Goal: Communication & Community: Connect with others

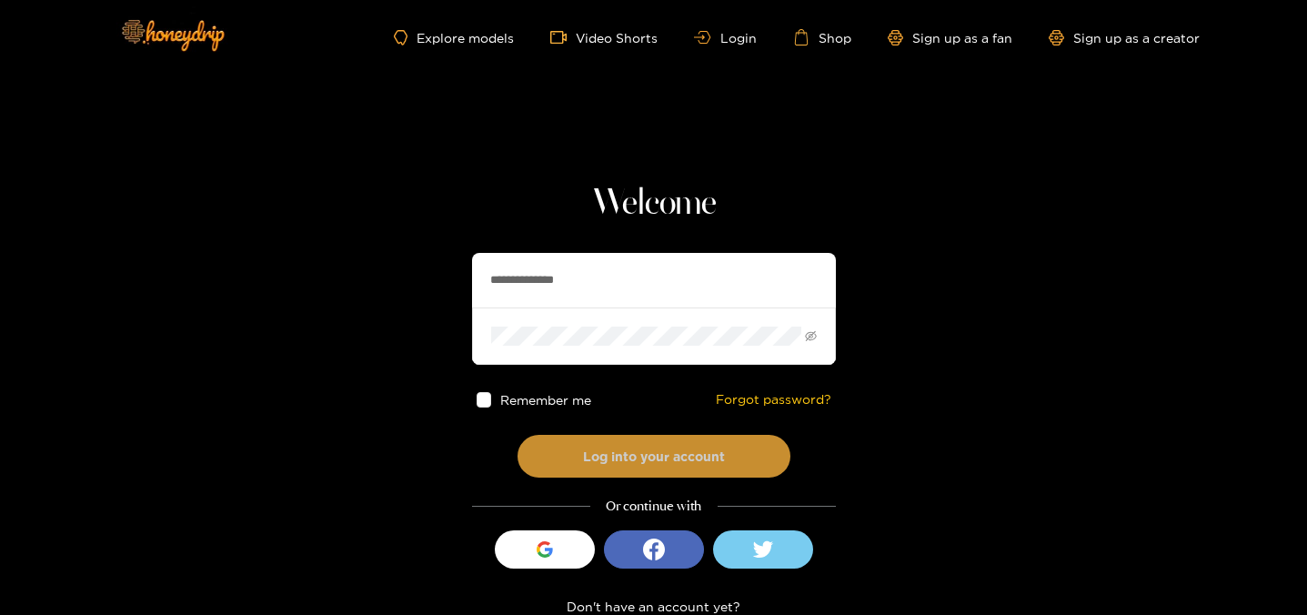
click at [570, 471] on button "Log into your account" at bounding box center [653, 456] width 273 height 43
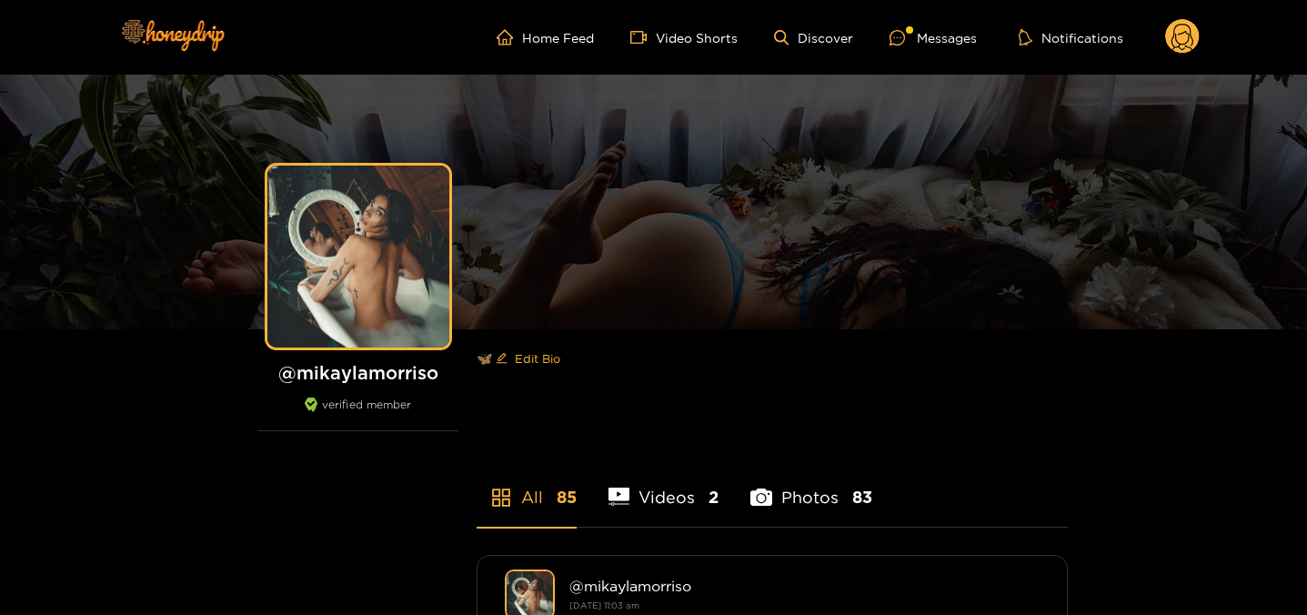
click at [893, 38] on icon at bounding box center [896, 37] width 15 height 15
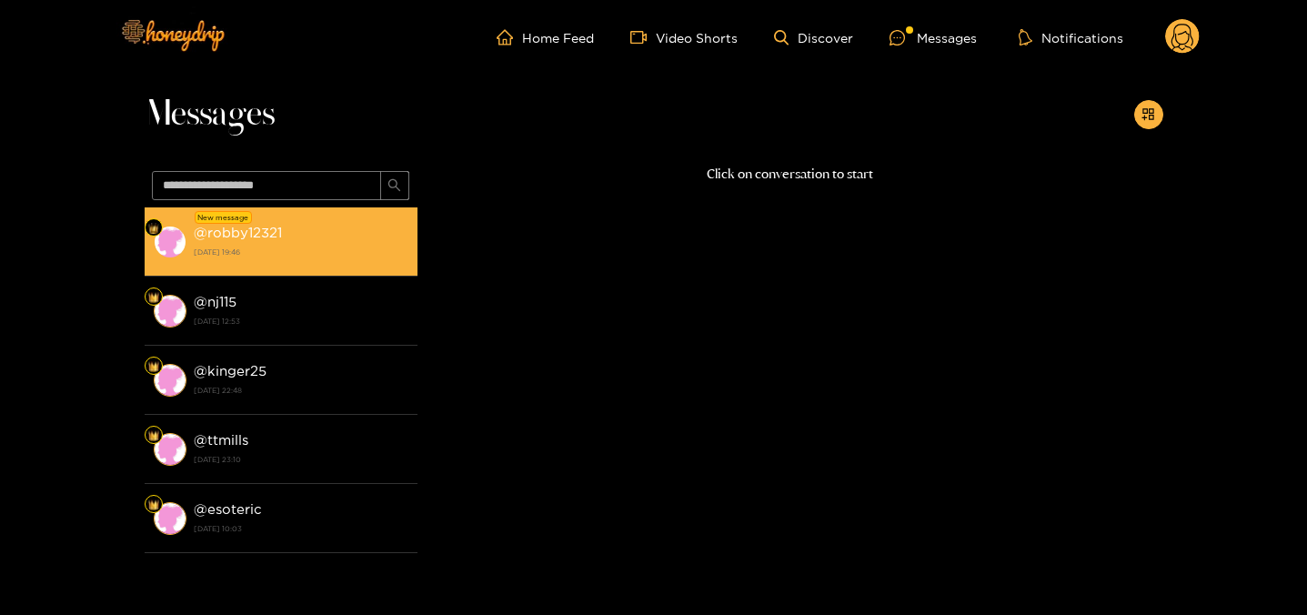
click at [351, 221] on div "@ robby12321 [DATE] 19:46" at bounding box center [301, 241] width 215 height 41
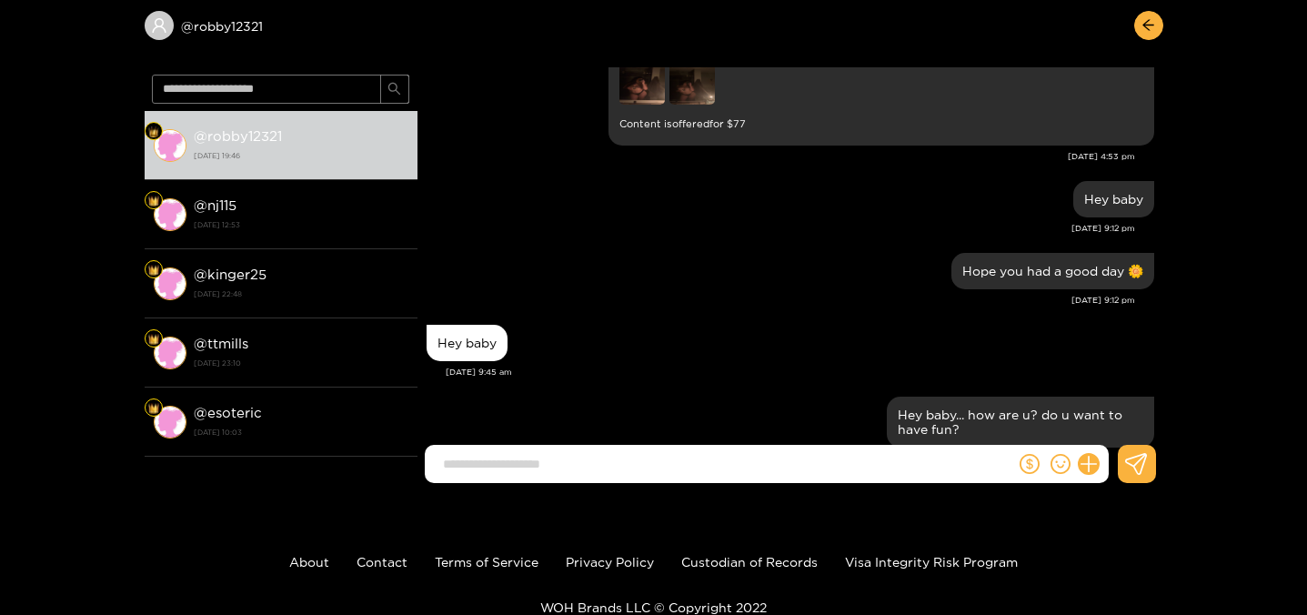
scroll to position [3350, 0]
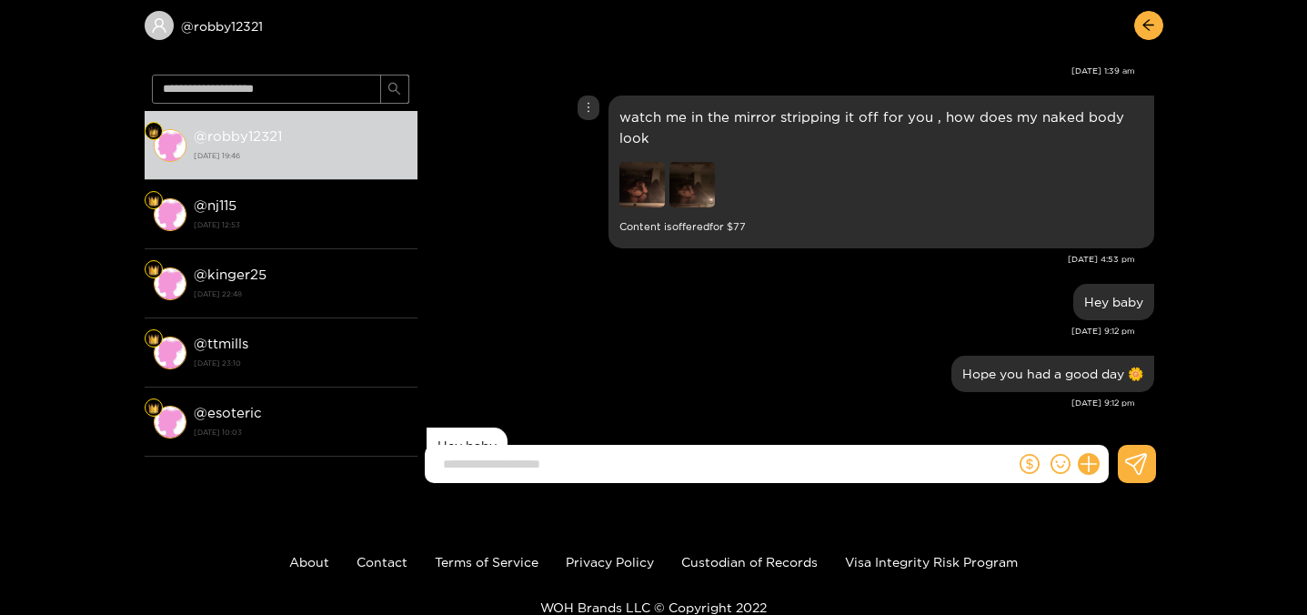
click at [687, 163] on img at bounding box center [691, 184] width 45 height 45
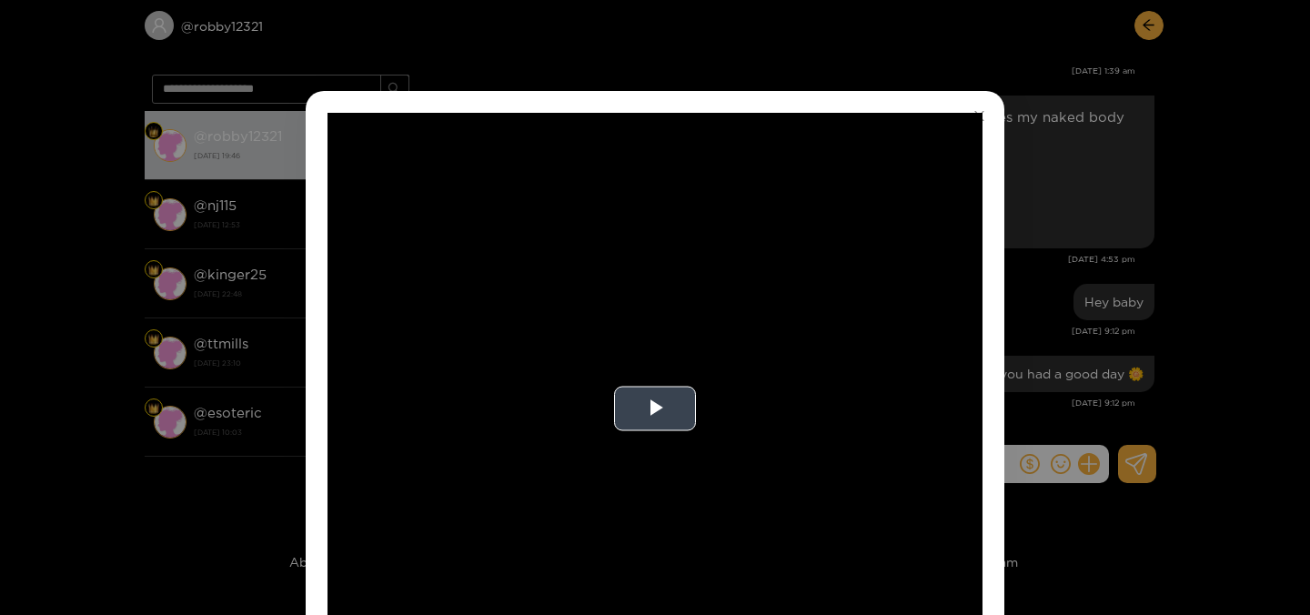
click at [908, 224] on video "Video Player" at bounding box center [654, 408] width 655 height 591
click at [1100, 214] on div "**********" at bounding box center [655, 307] width 1310 height 615
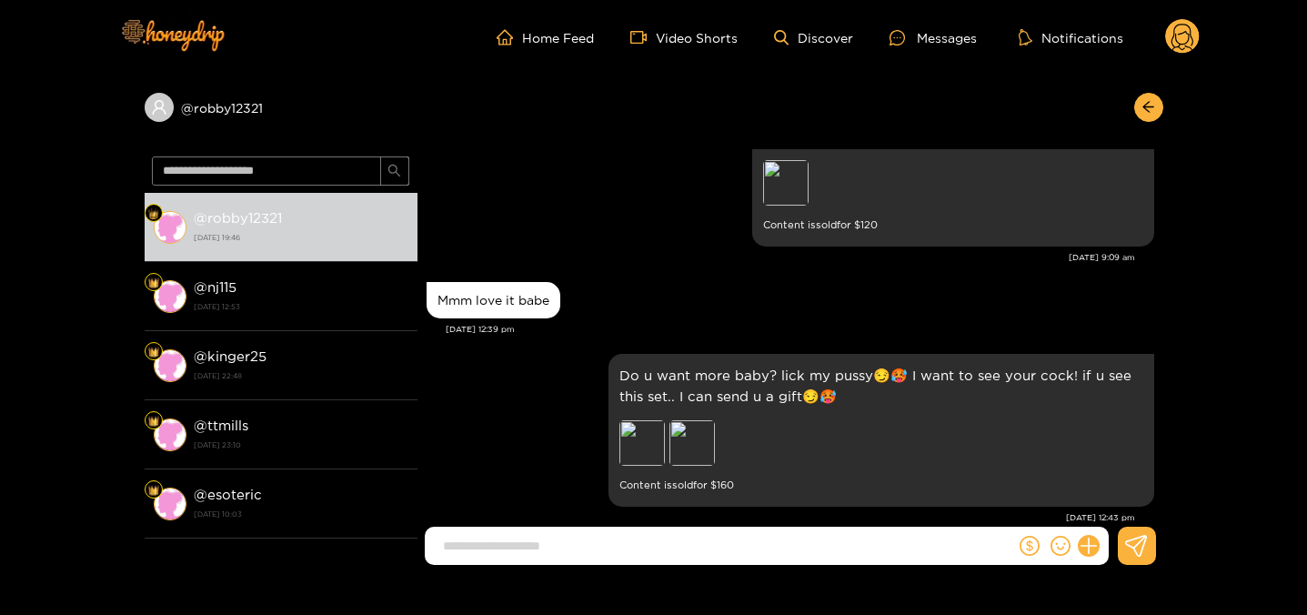
scroll to position [1723, 0]
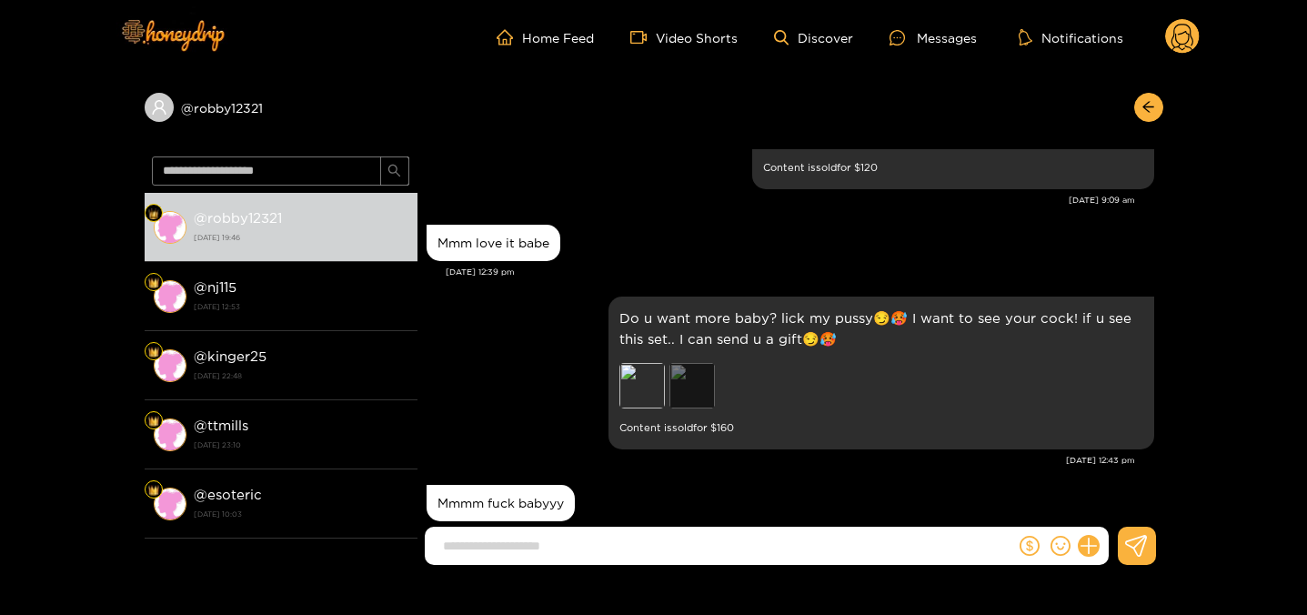
click at [698, 379] on div "Preview" at bounding box center [691, 385] width 45 height 45
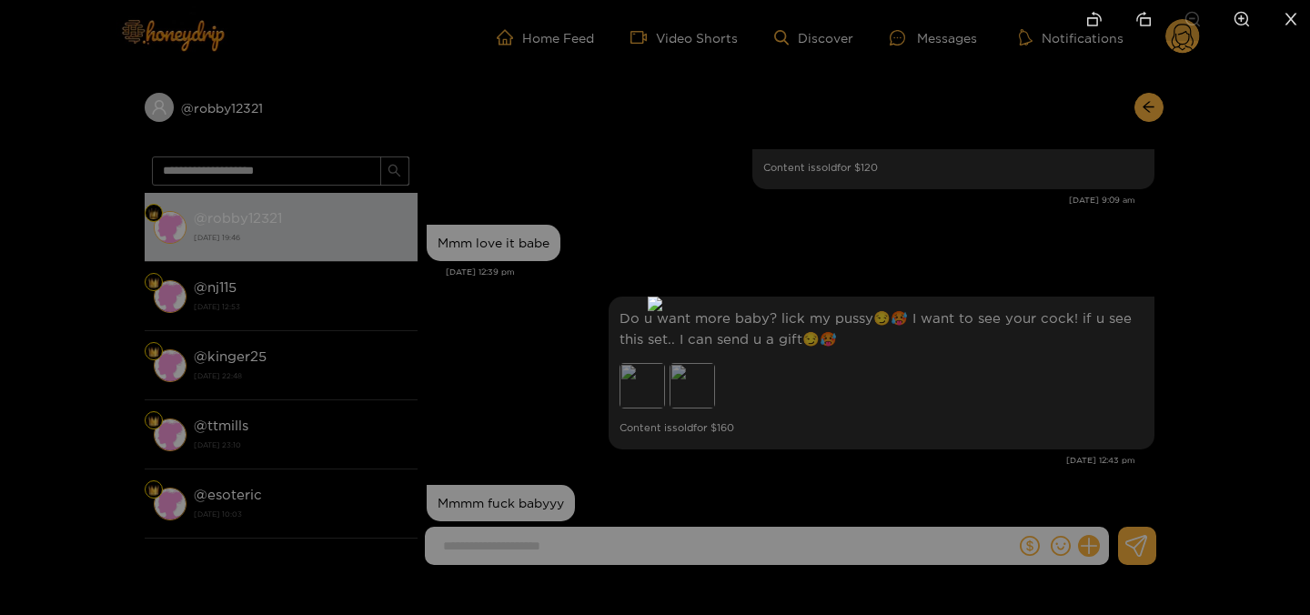
click at [1058, 300] on div at bounding box center [655, 307] width 1310 height 615
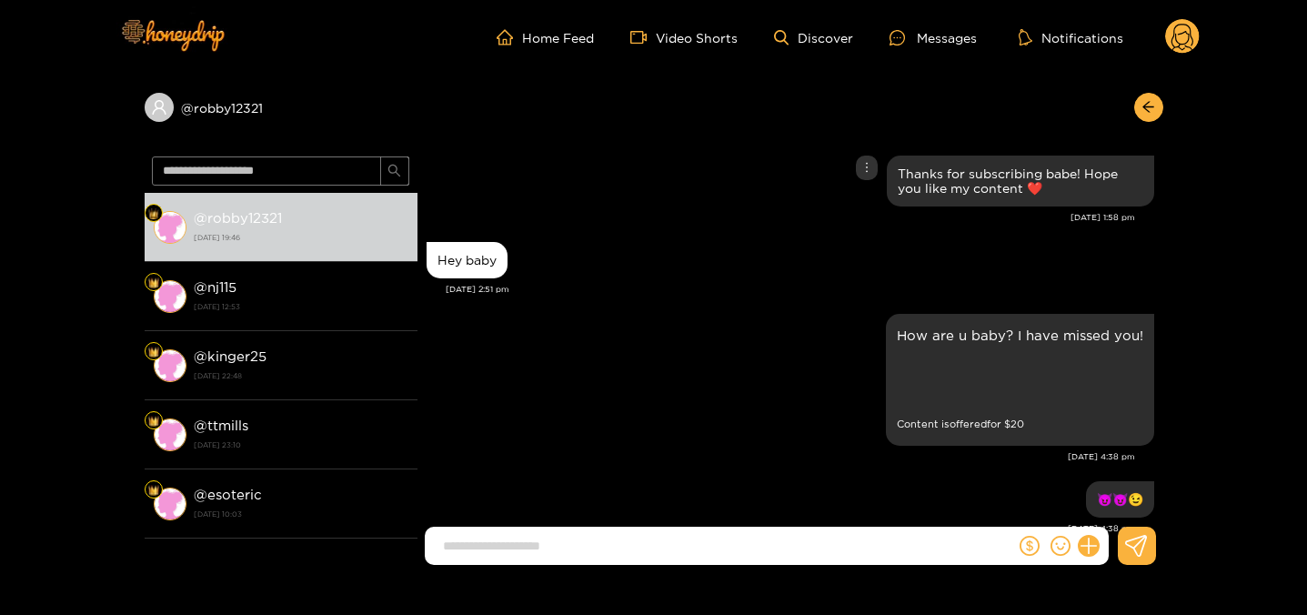
scroll to position [110, 0]
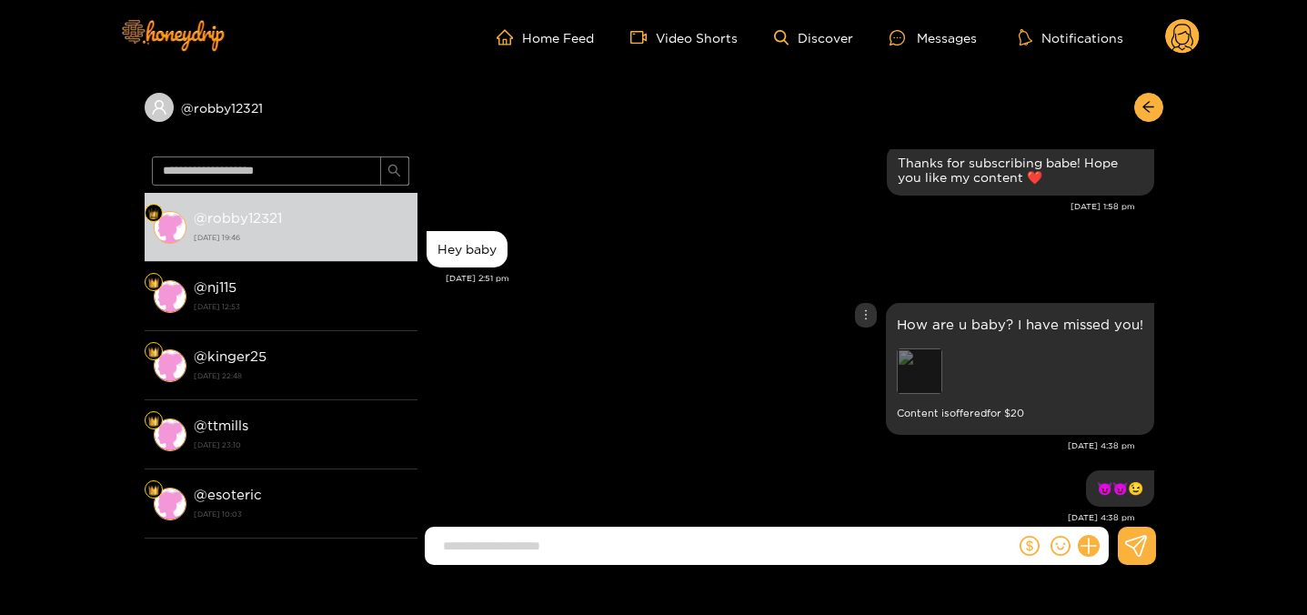
drag, startPoint x: 929, startPoint y: 371, endPoint x: 913, endPoint y: 376, distance: 17.0
click at [913, 376] on div "Preview" at bounding box center [919, 370] width 45 height 45
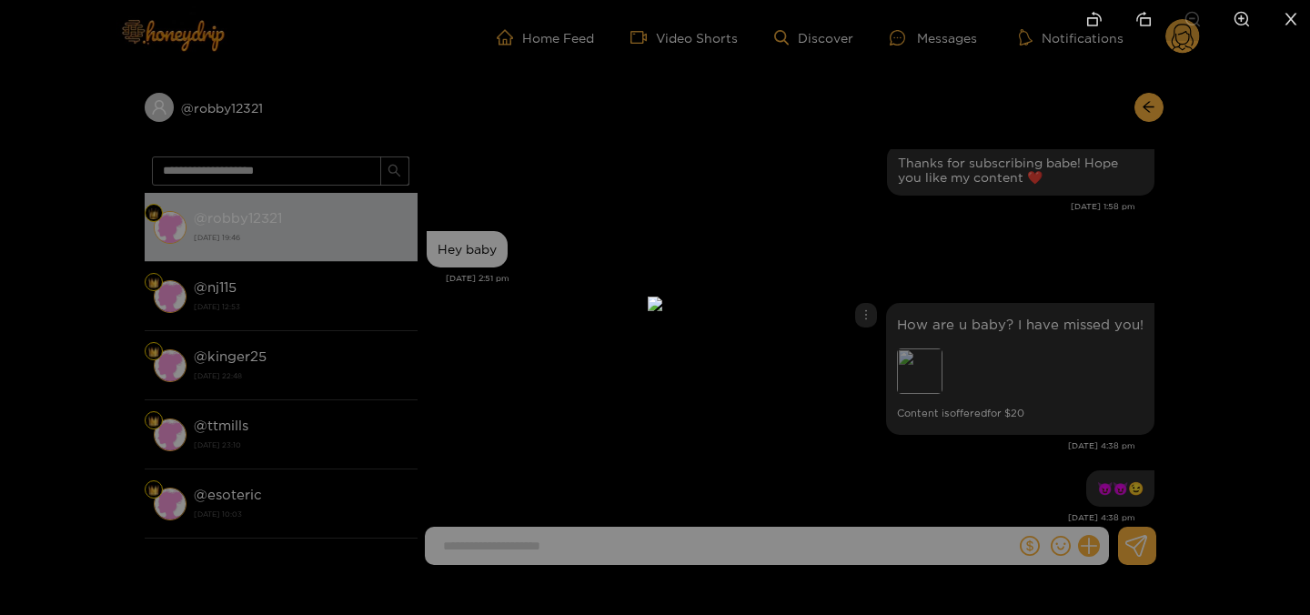
click at [1122, 241] on div at bounding box center [655, 307] width 1310 height 615
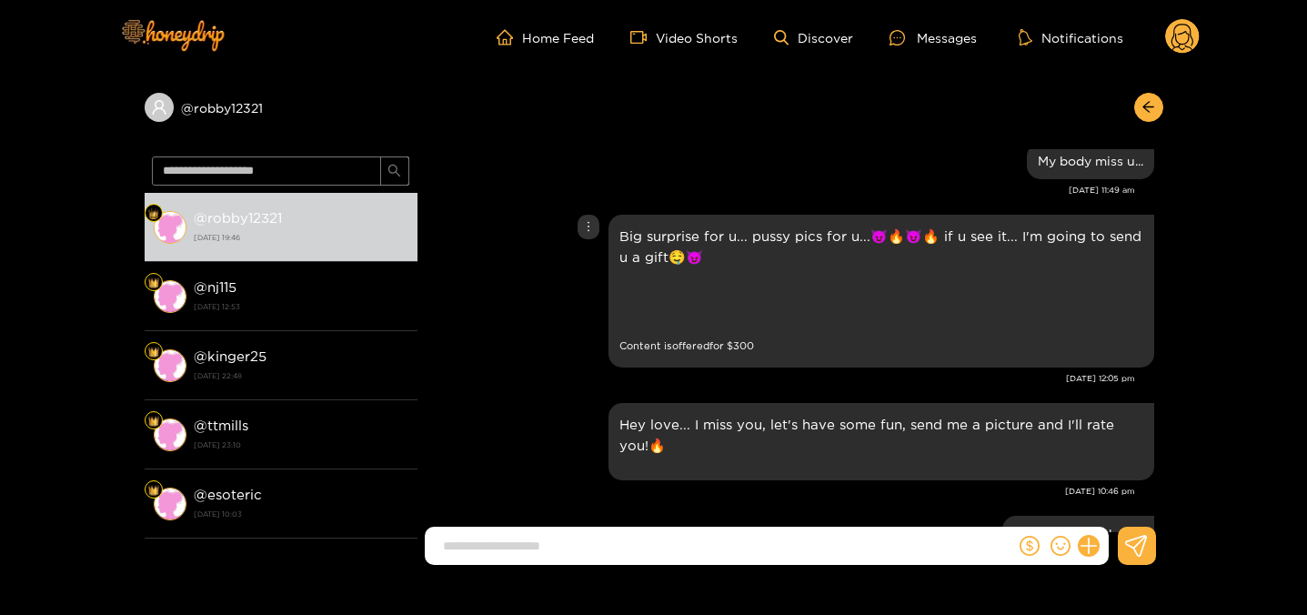
scroll to position [292, 0]
click at [636, 286] on div "Preview" at bounding box center [641, 302] width 45 height 45
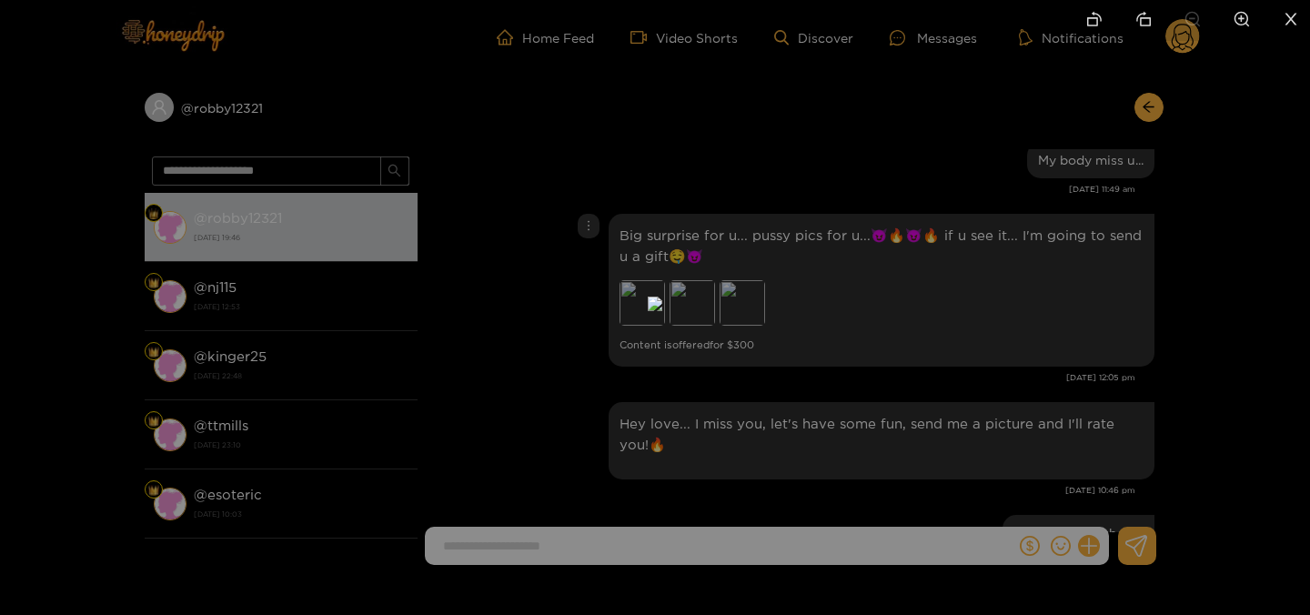
click at [1050, 251] on div at bounding box center [655, 307] width 1310 height 615
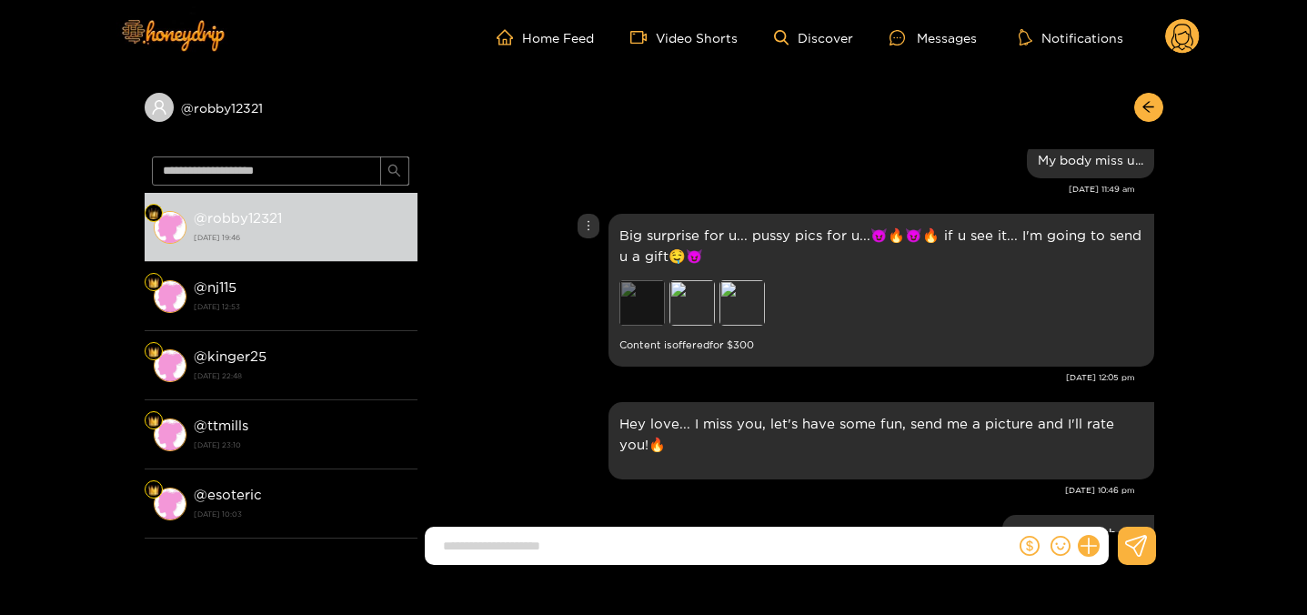
click at [638, 311] on div "Preview" at bounding box center [641, 302] width 45 height 45
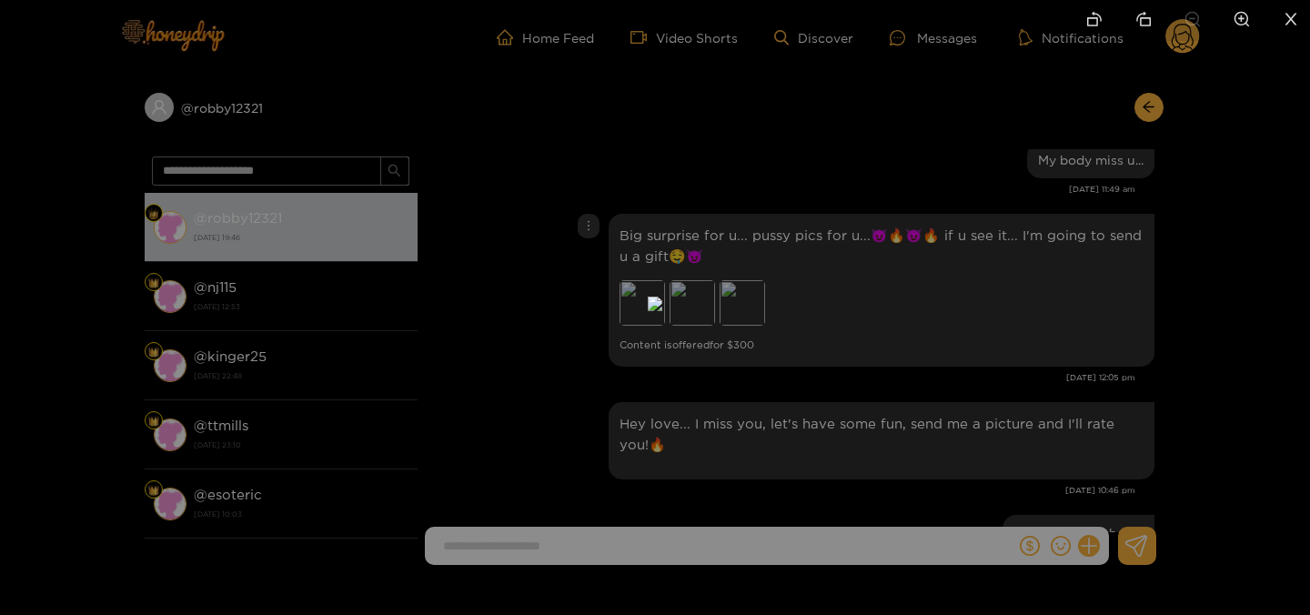
click at [979, 328] on div at bounding box center [655, 307] width 1310 height 615
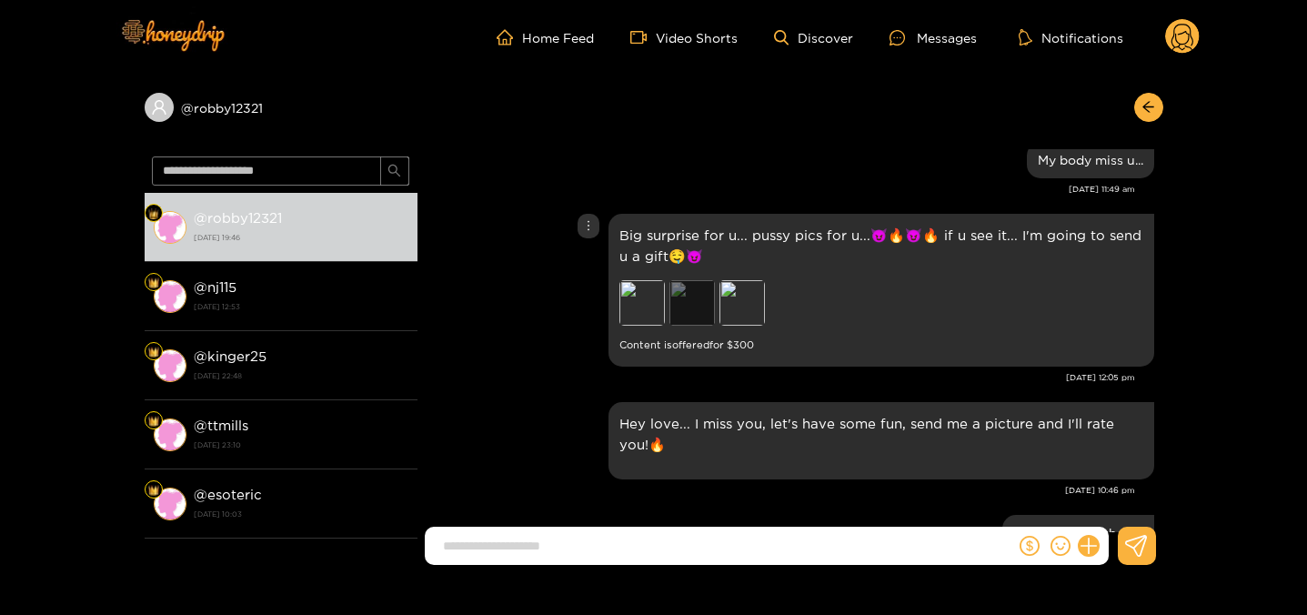
click at [710, 311] on div "Preview" at bounding box center [691, 302] width 45 height 45
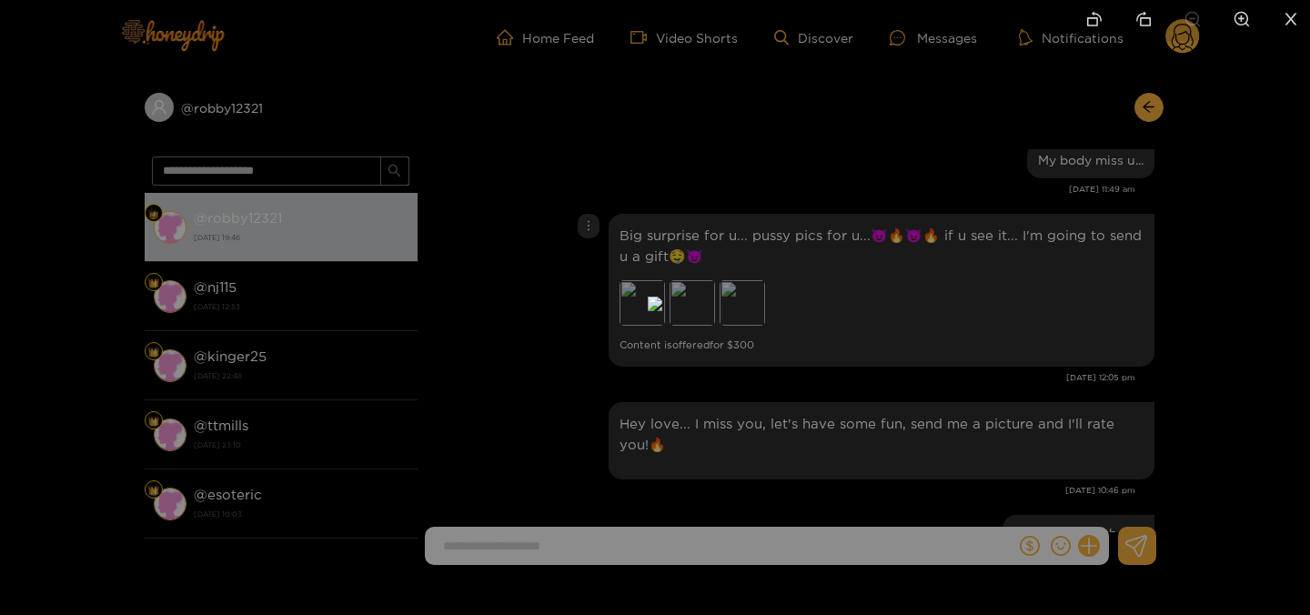
click at [993, 377] on div at bounding box center [655, 307] width 1310 height 615
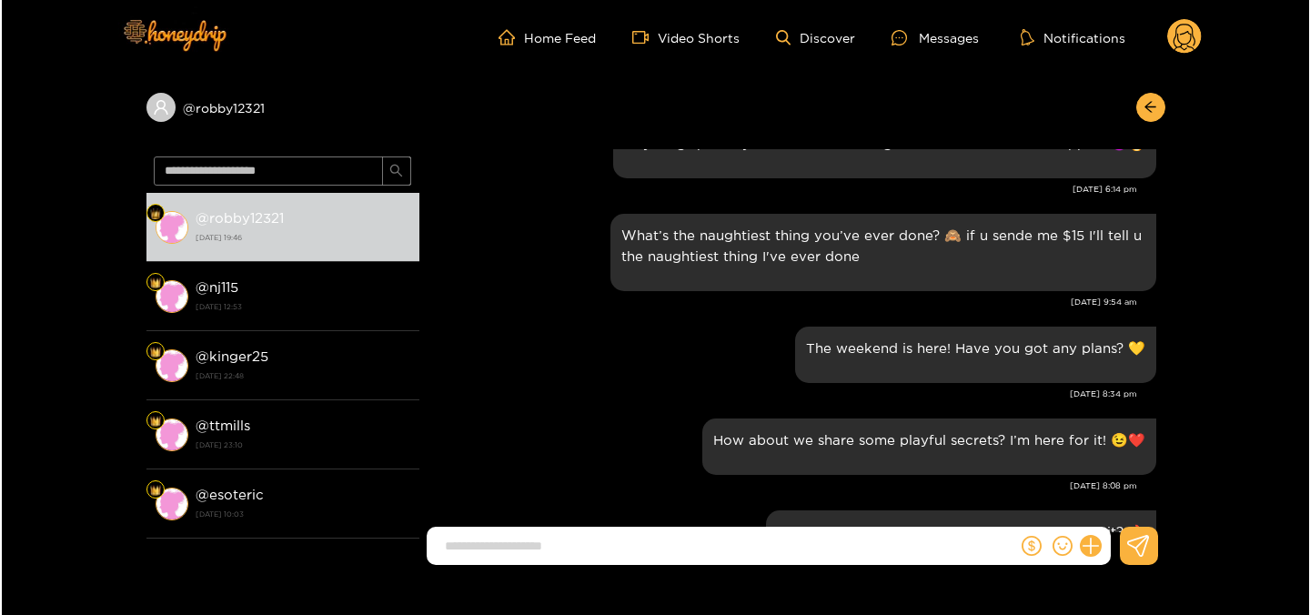
scroll to position [5724, 0]
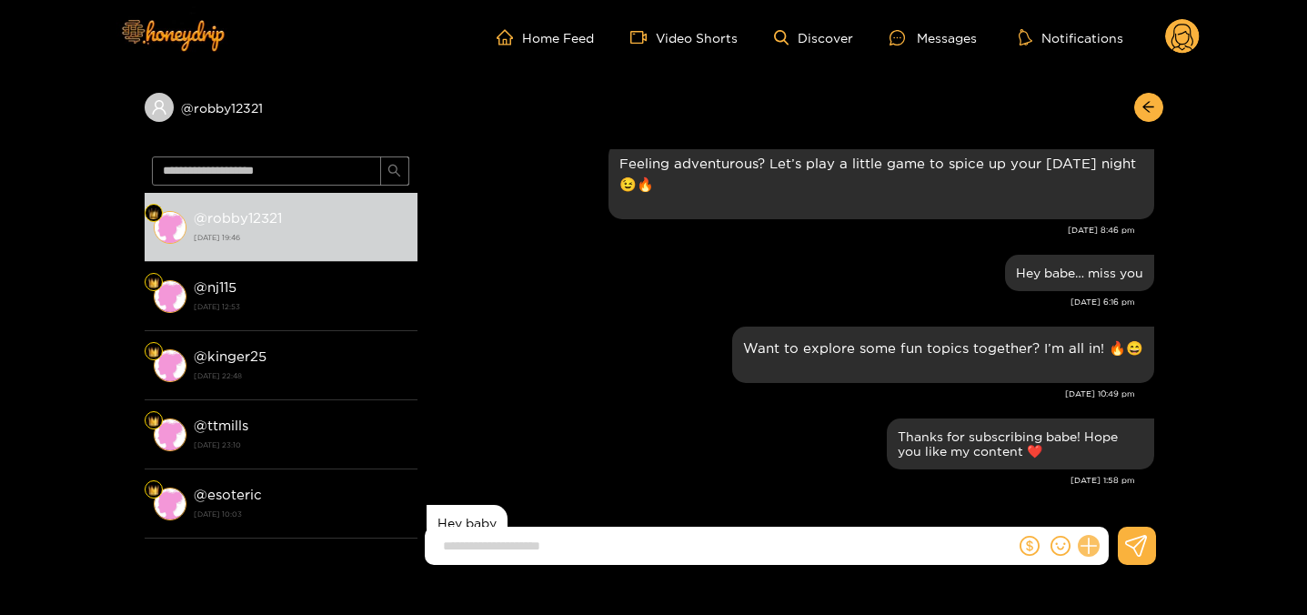
click at [1083, 542] on icon at bounding box center [1088, 546] width 21 height 21
click at [1097, 508] on button at bounding box center [1122, 501] width 64 height 41
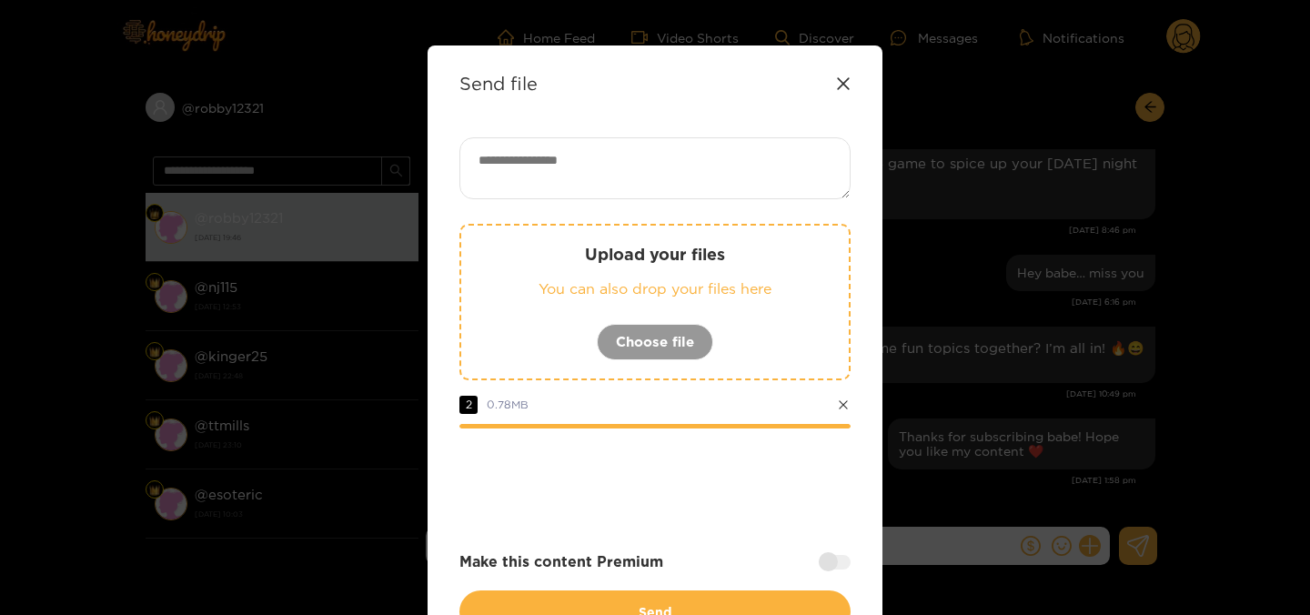
click at [605, 171] on textarea at bounding box center [654, 168] width 391 height 62
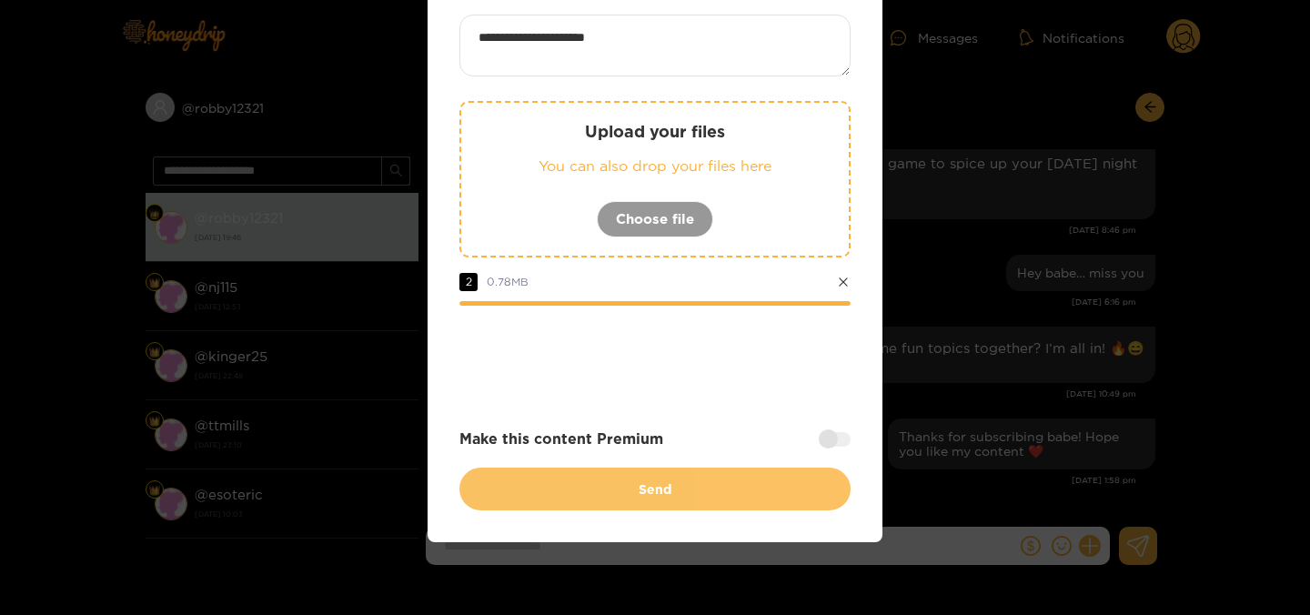
type textarea "**********"
click at [665, 482] on button "Send" at bounding box center [654, 488] width 391 height 43
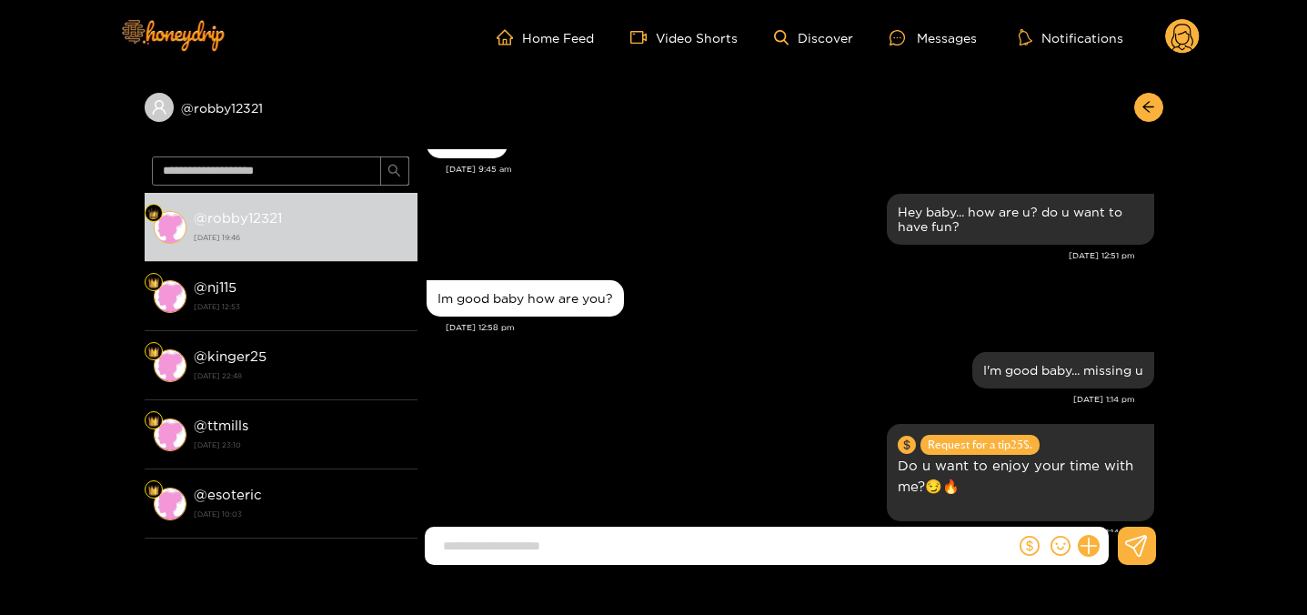
scroll to position [163, 0]
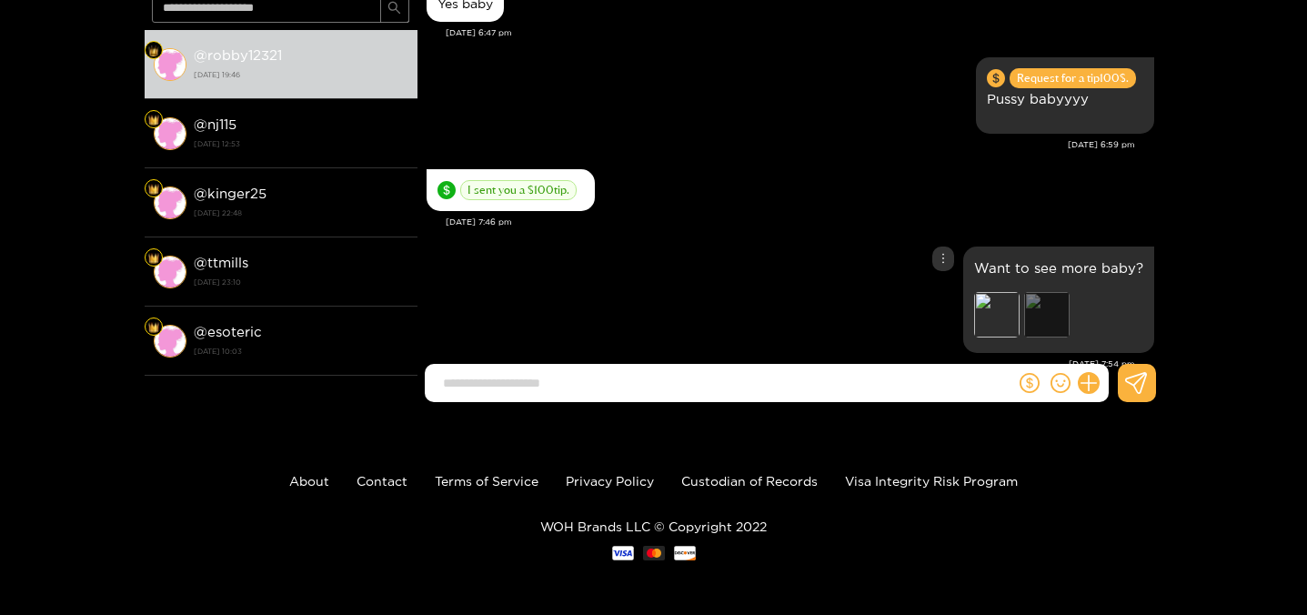
click at [1045, 292] on div "Preview" at bounding box center [1046, 314] width 45 height 45
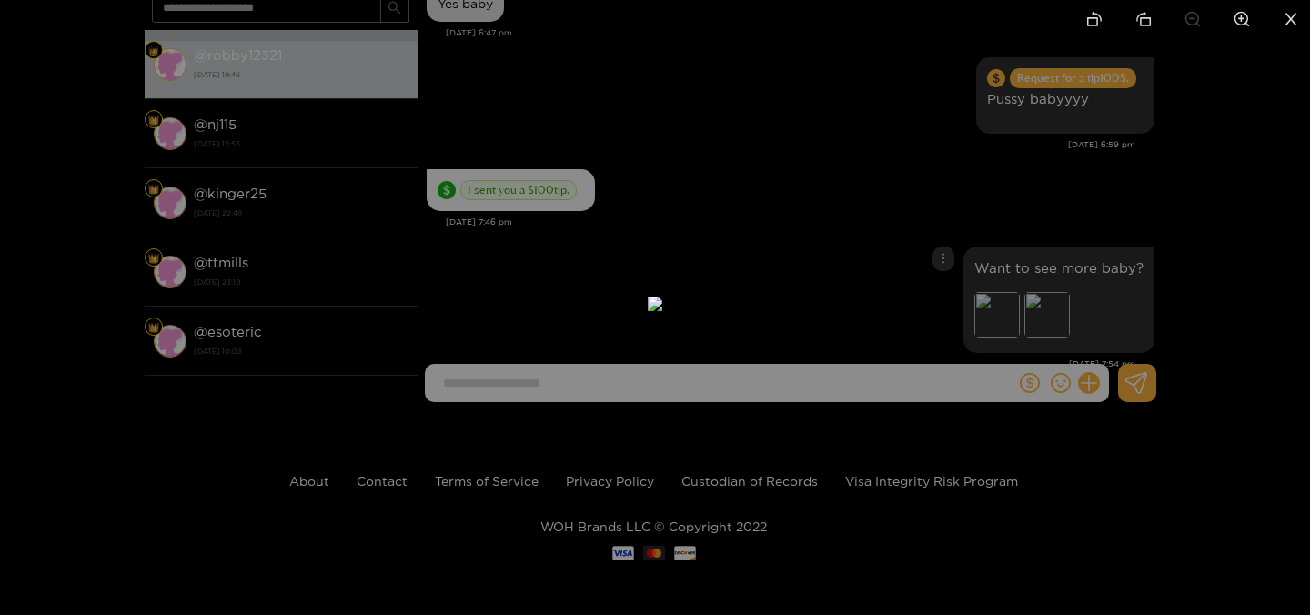
click at [1137, 217] on div at bounding box center [655, 307] width 1310 height 615
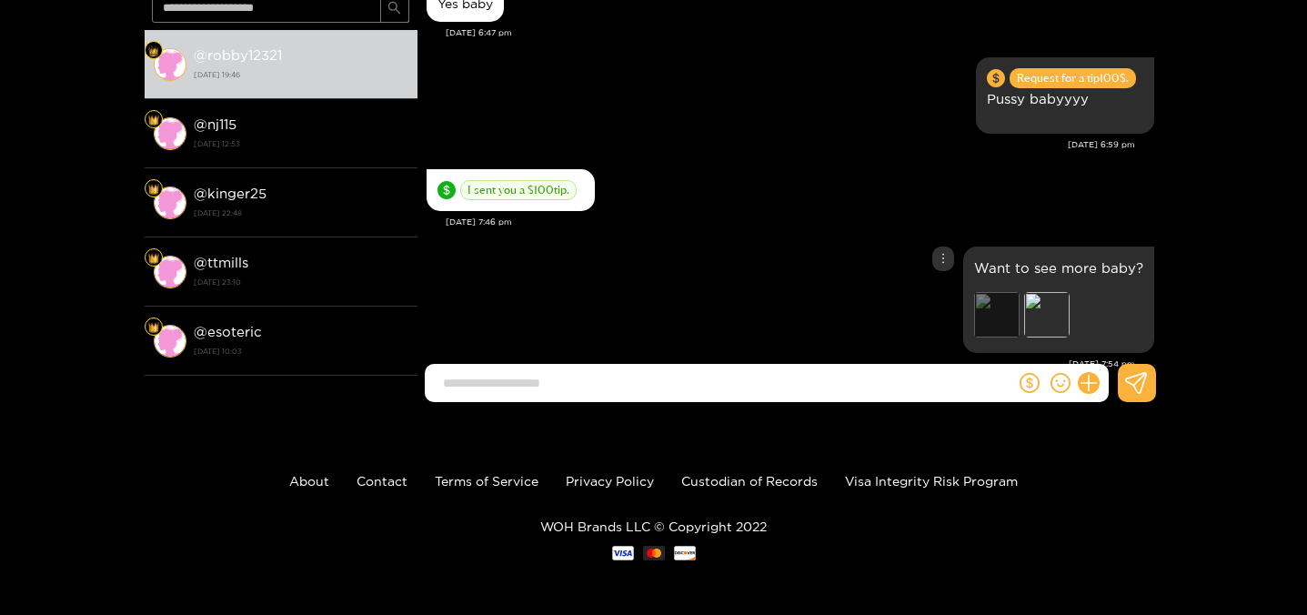
click at [982, 292] on div "Preview" at bounding box center [996, 314] width 45 height 45
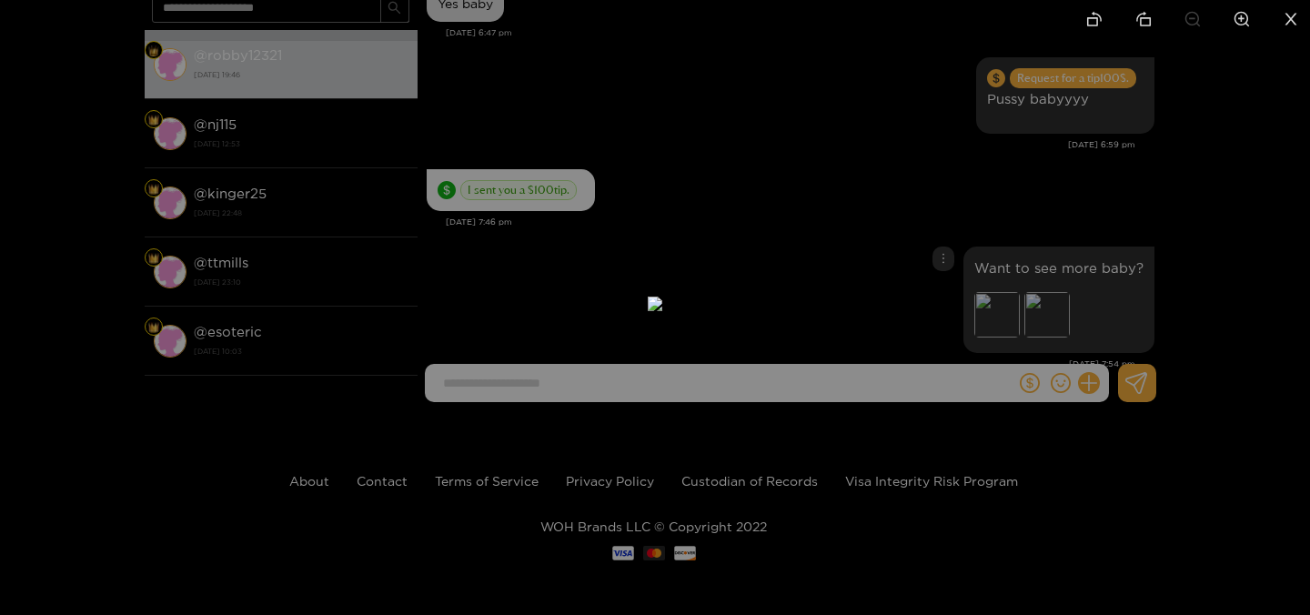
click at [1079, 238] on div at bounding box center [655, 307] width 1310 height 615
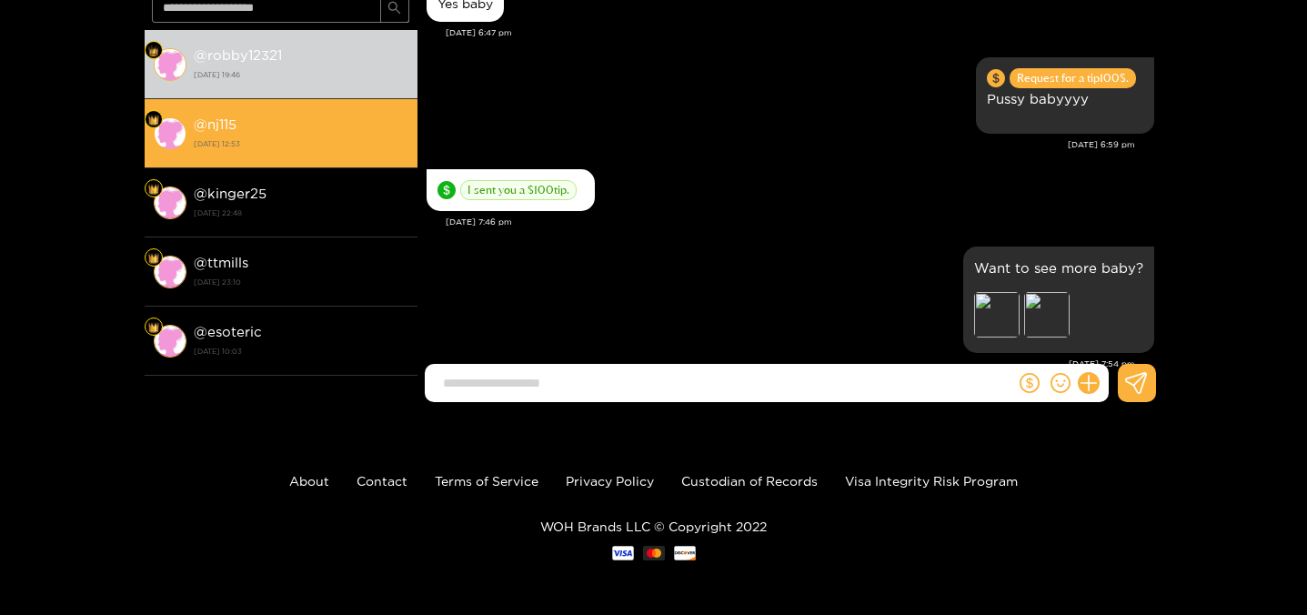
click at [264, 129] on div "@ nj115 12 August 2025 12:53" at bounding box center [301, 133] width 215 height 41
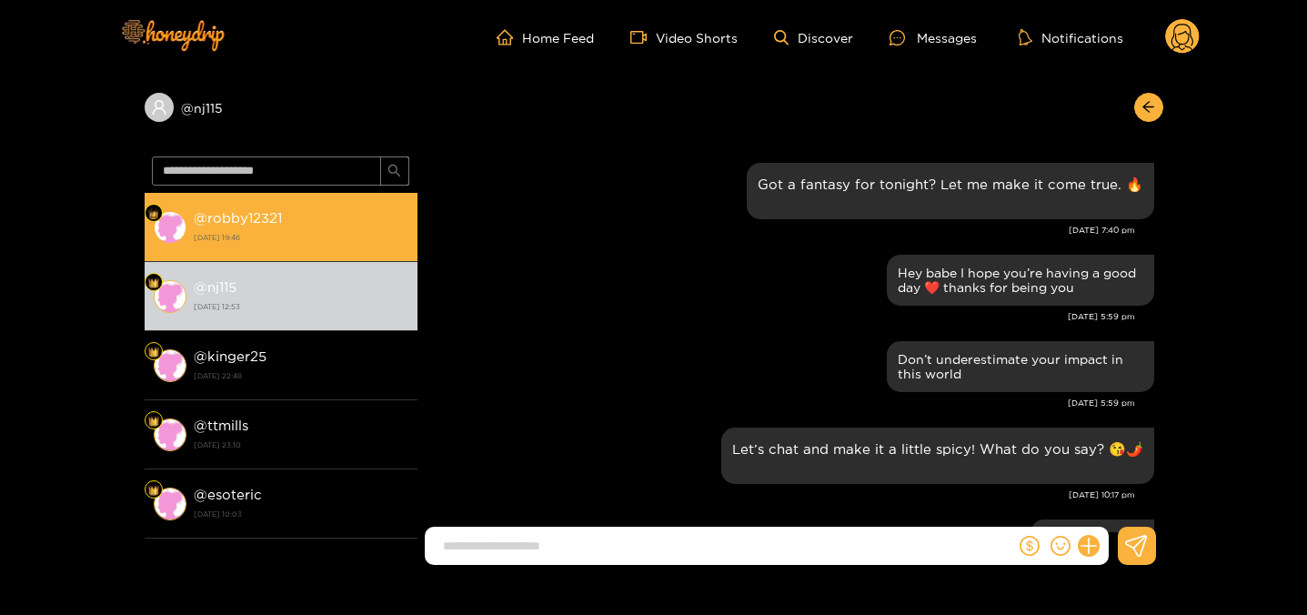
click at [231, 210] on strong "@ robby12321" at bounding box center [238, 217] width 88 height 15
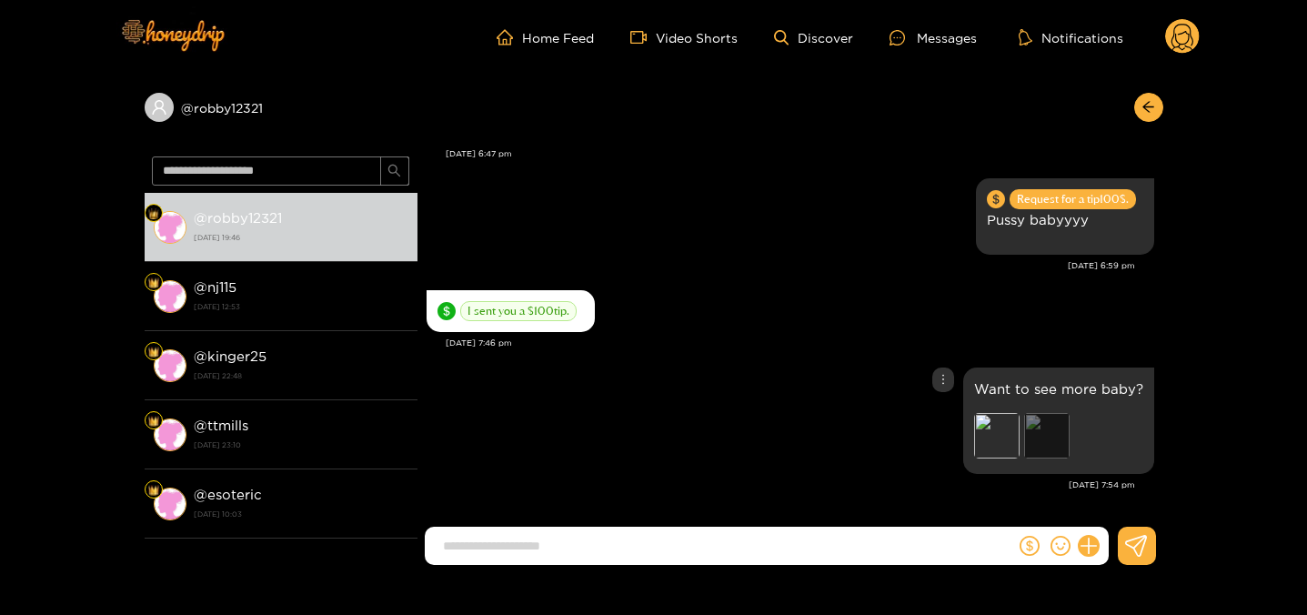
click at [1037, 443] on div "Preview" at bounding box center [1046, 435] width 45 height 45
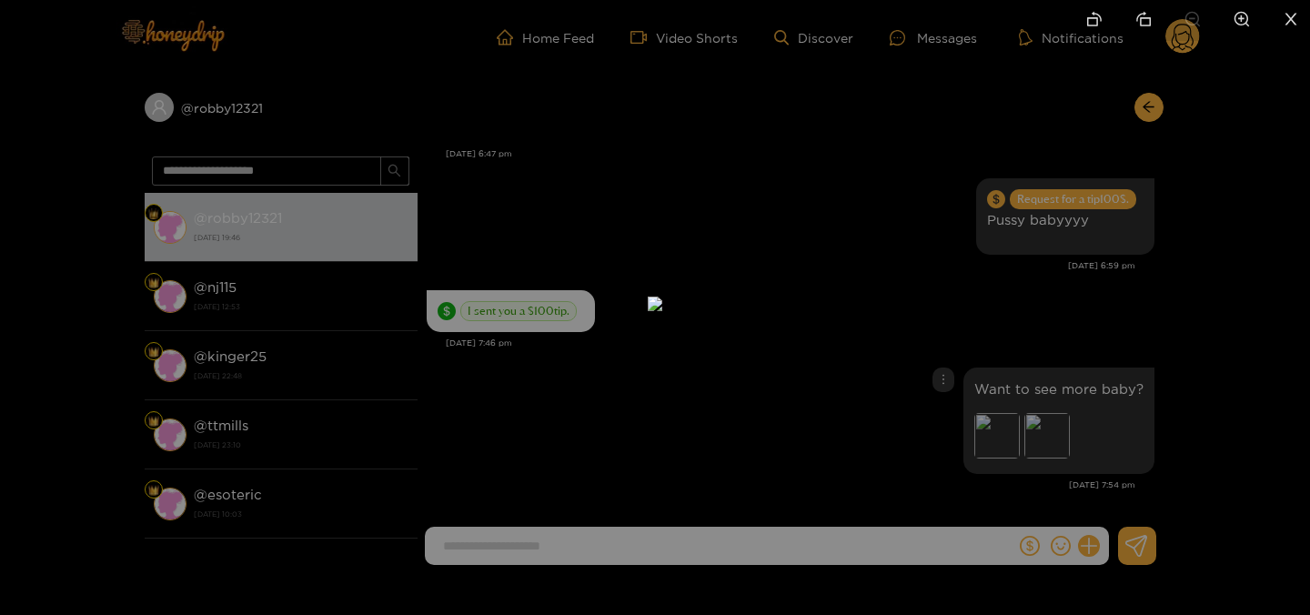
click at [1123, 296] on div at bounding box center [655, 307] width 1310 height 615
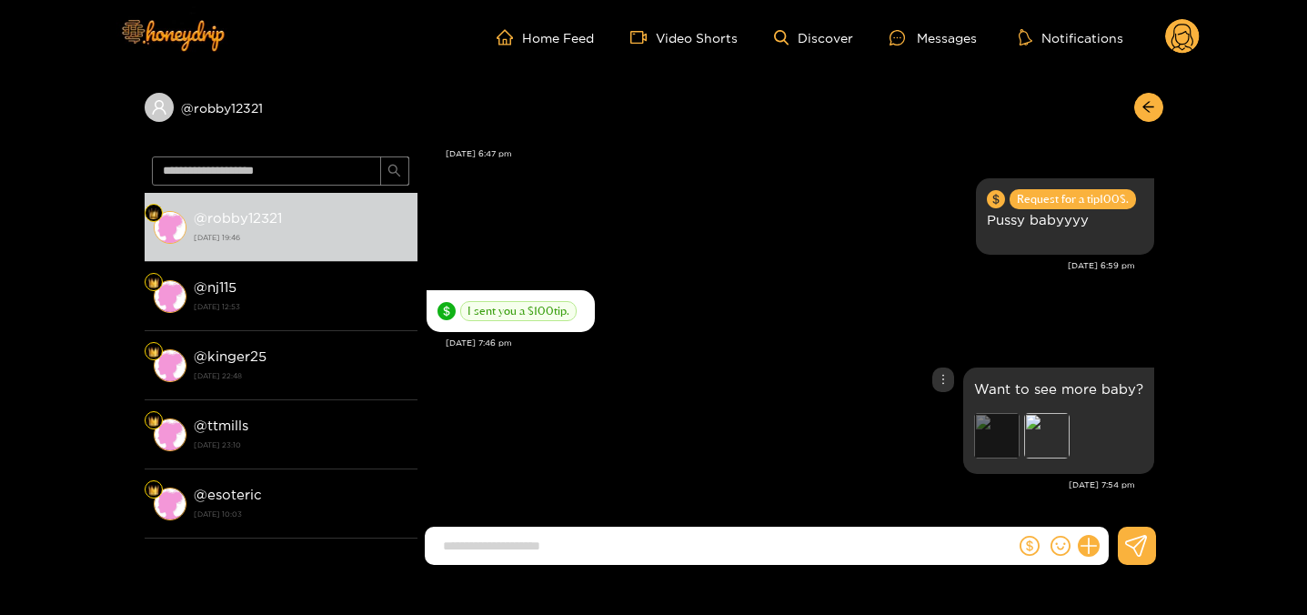
click at [991, 435] on div "Preview" at bounding box center [996, 435] width 45 height 45
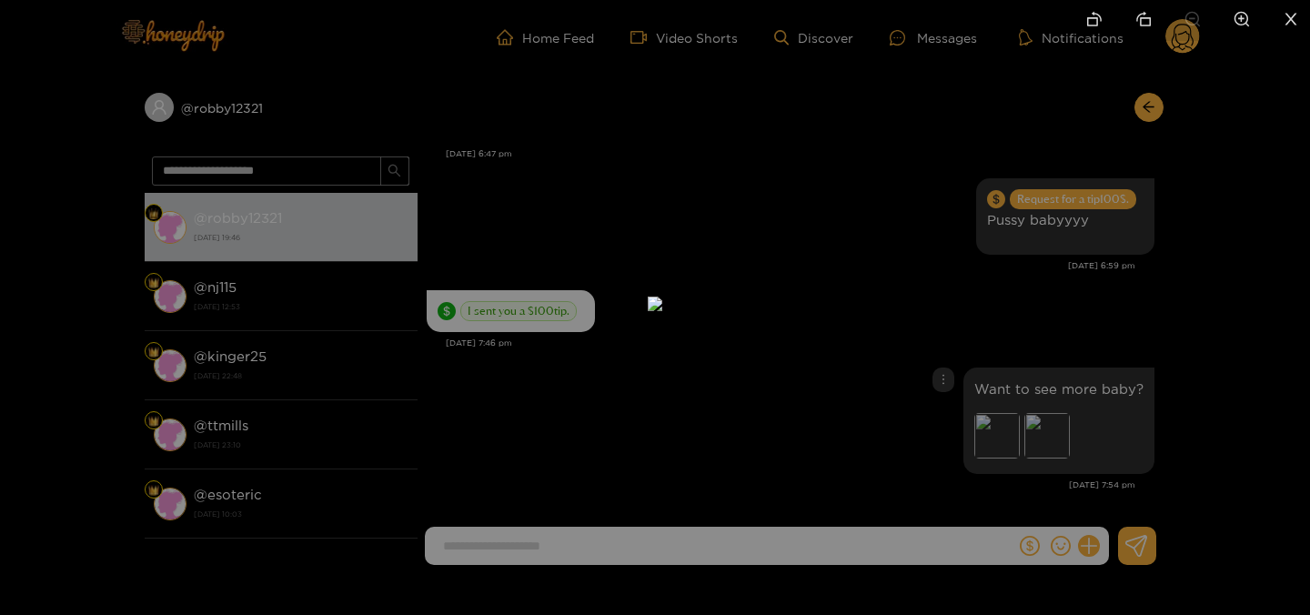
click at [1153, 191] on div at bounding box center [655, 307] width 1310 height 615
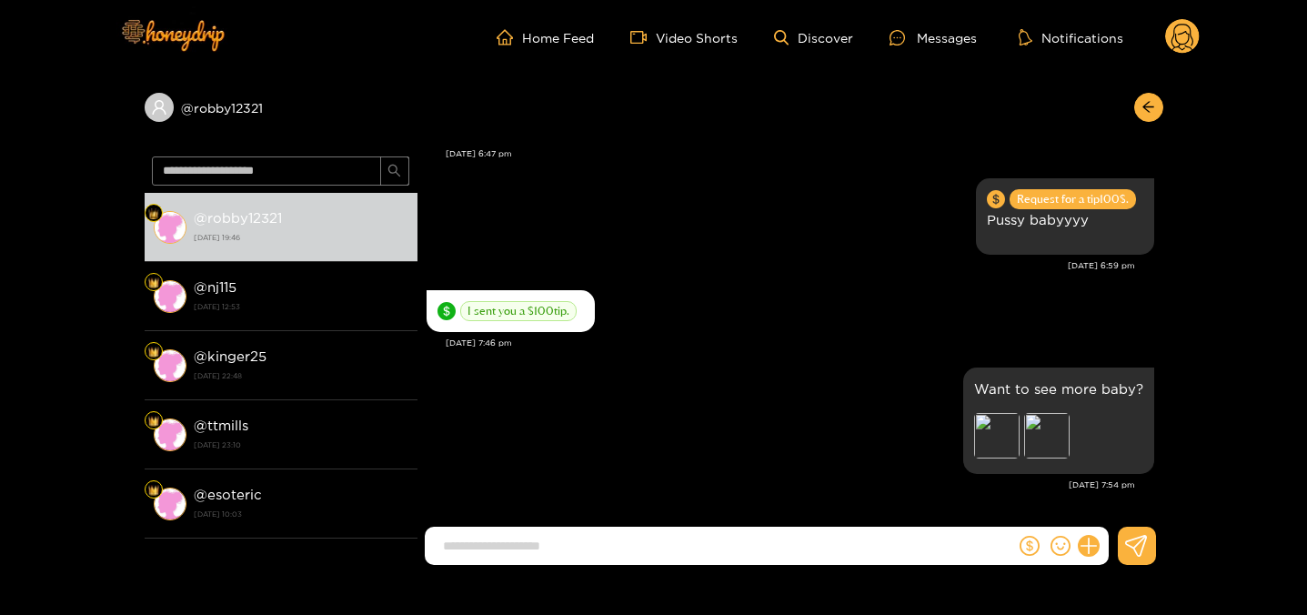
click at [1175, 37] on icon at bounding box center [1182, 40] width 22 height 32
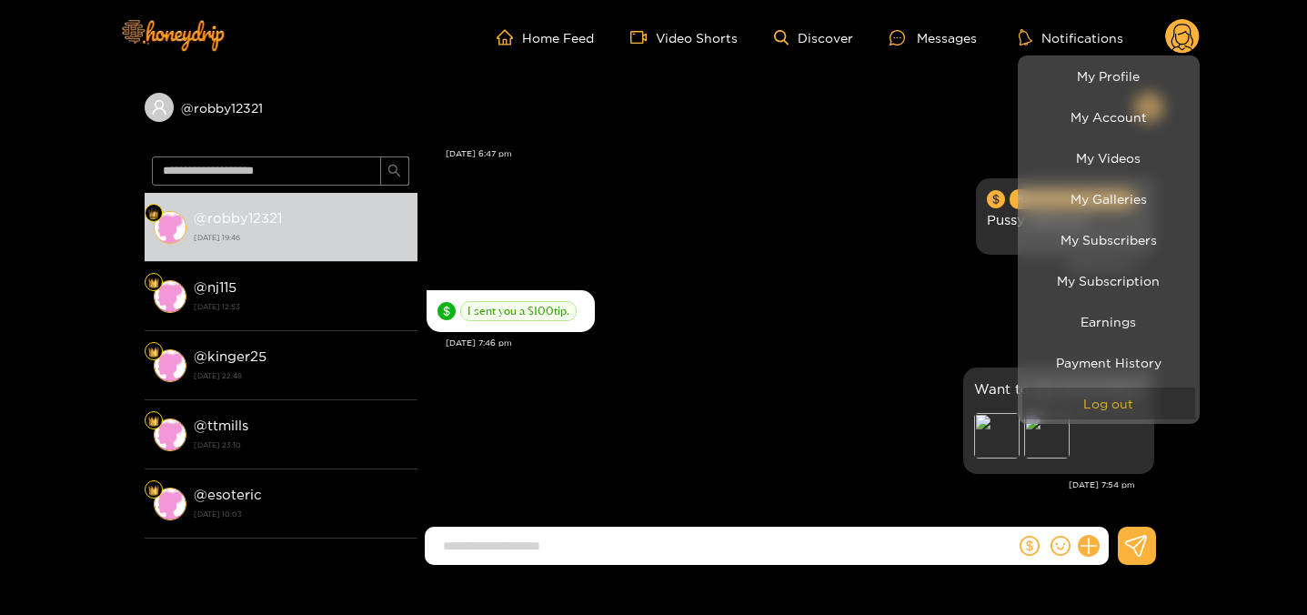
click at [1096, 402] on button "Log out" at bounding box center [1108, 403] width 173 height 32
